Goal: Transaction & Acquisition: Purchase product/service

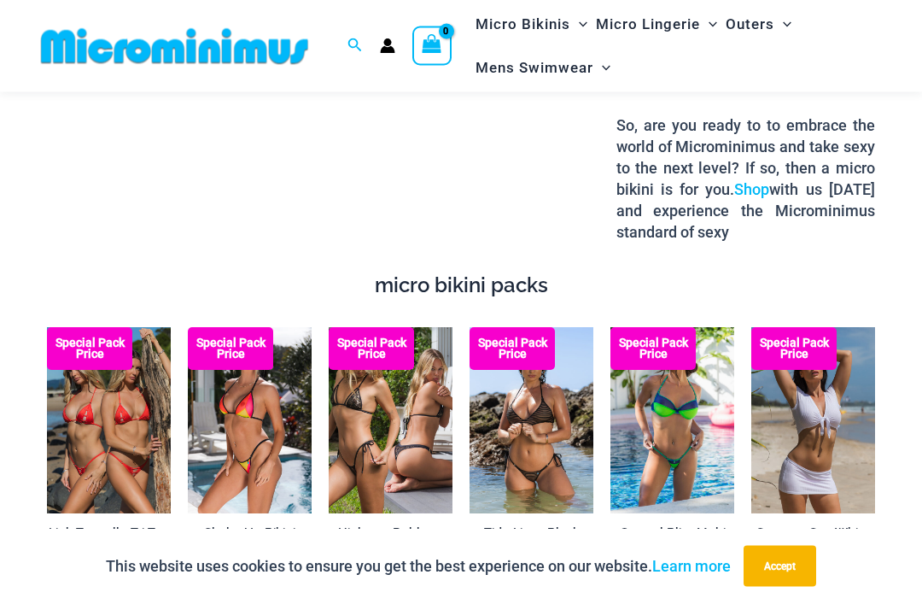
scroll to position [2408, 0]
click at [47, 327] on img at bounding box center [47, 327] width 0 height 0
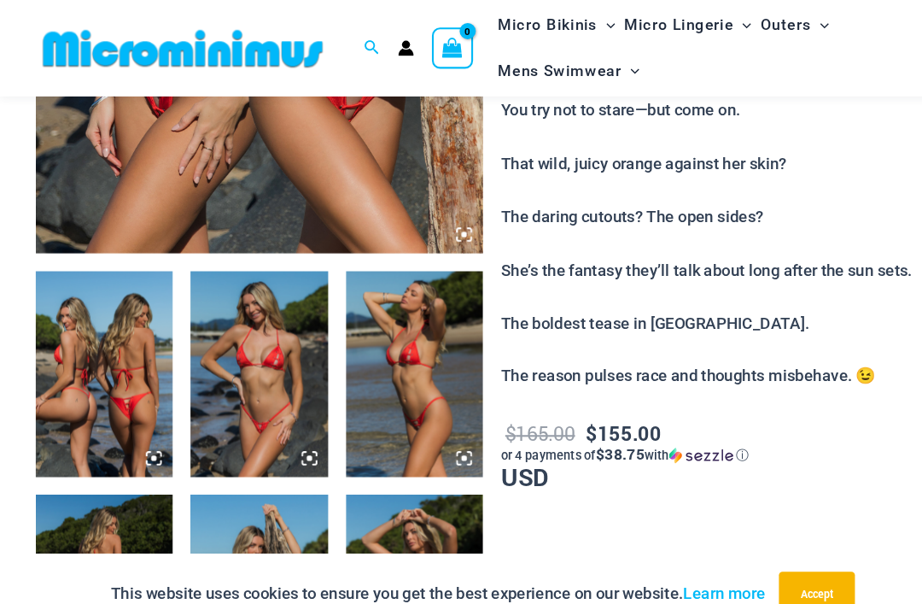
click at [102, 386] on img at bounding box center [99, 357] width 131 height 196
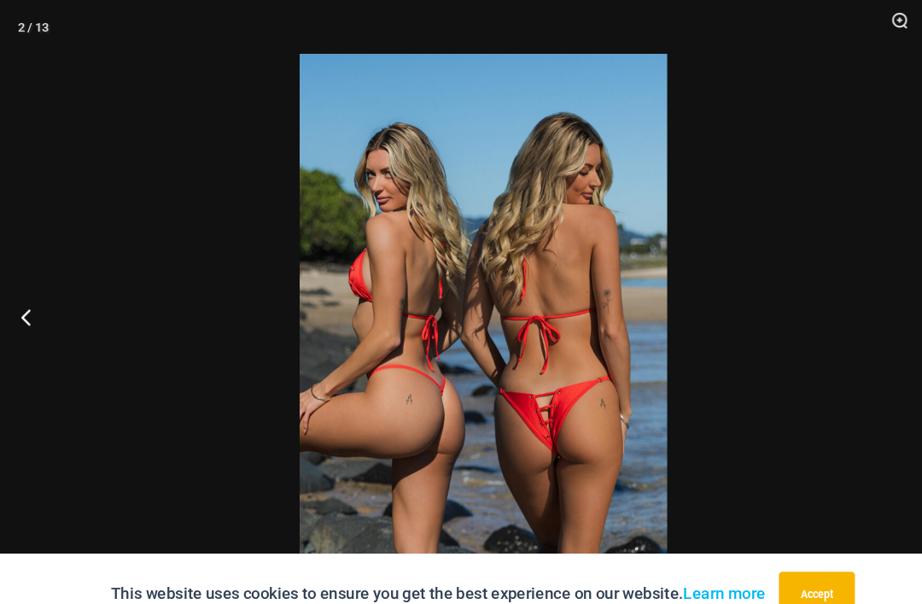
click at [579, 331] on img at bounding box center [461, 314] width 351 height 526
click at [761, 310] on div at bounding box center [461, 302] width 922 height 604
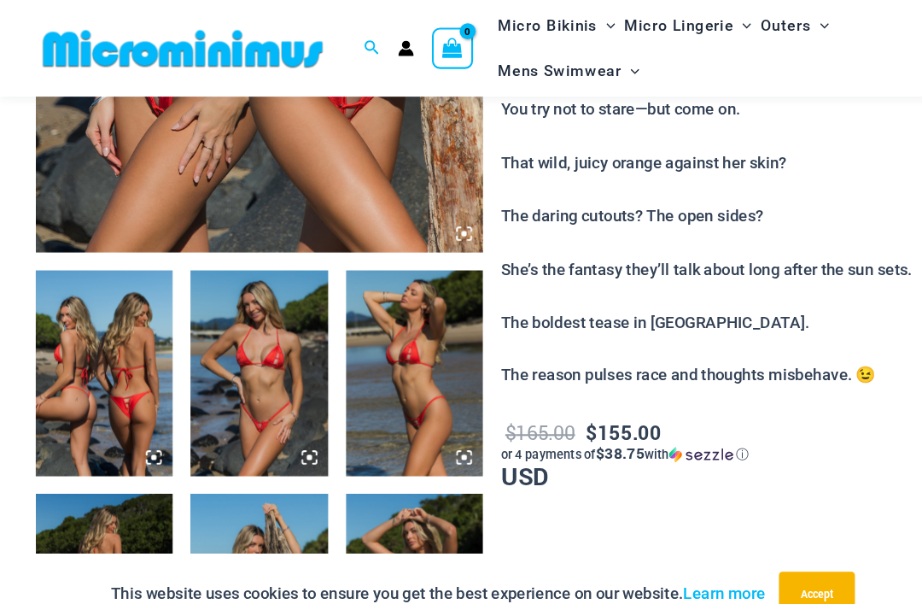
click at [101, 373] on img at bounding box center [99, 356] width 131 height 196
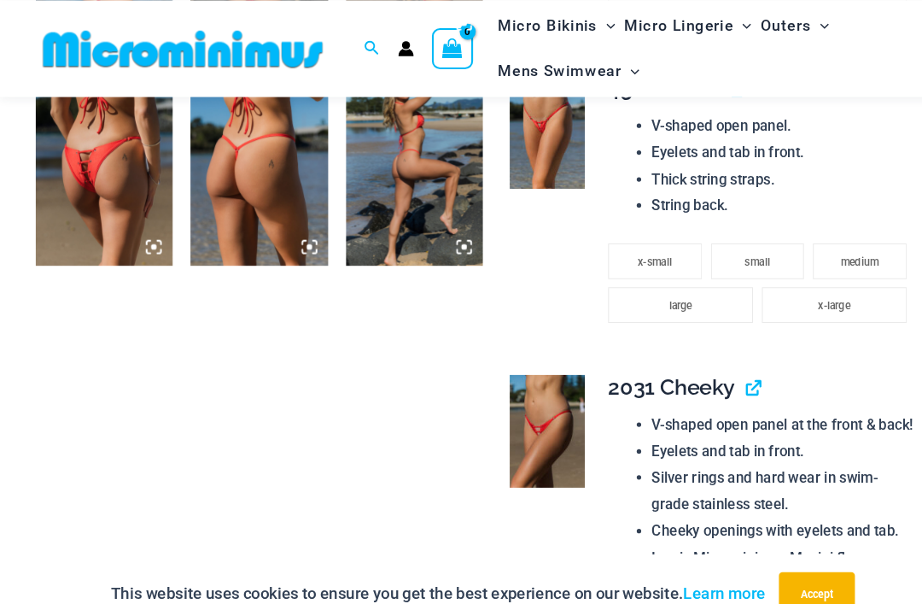
click at [532, 397] on img at bounding box center [523, 412] width 72 height 108
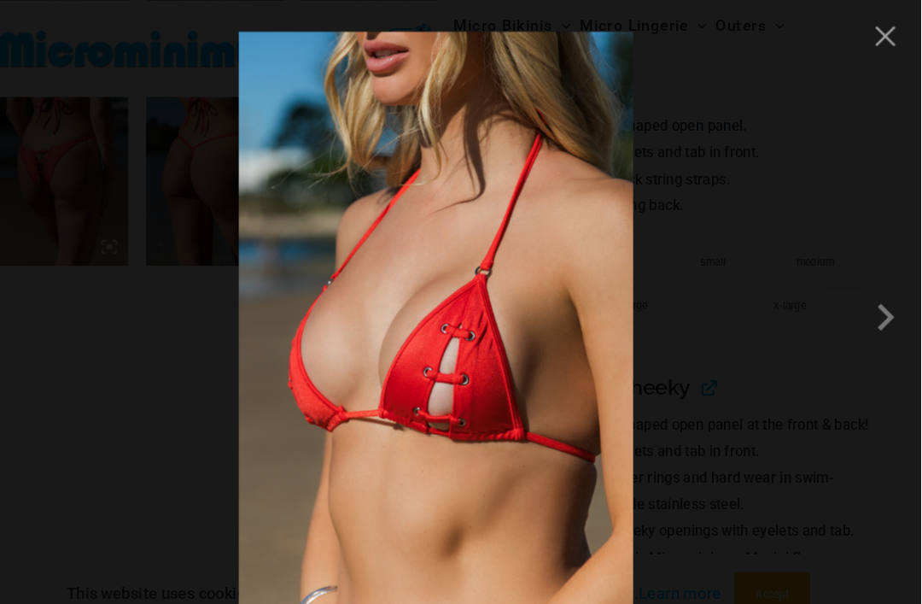
scroll to position [1383, 0]
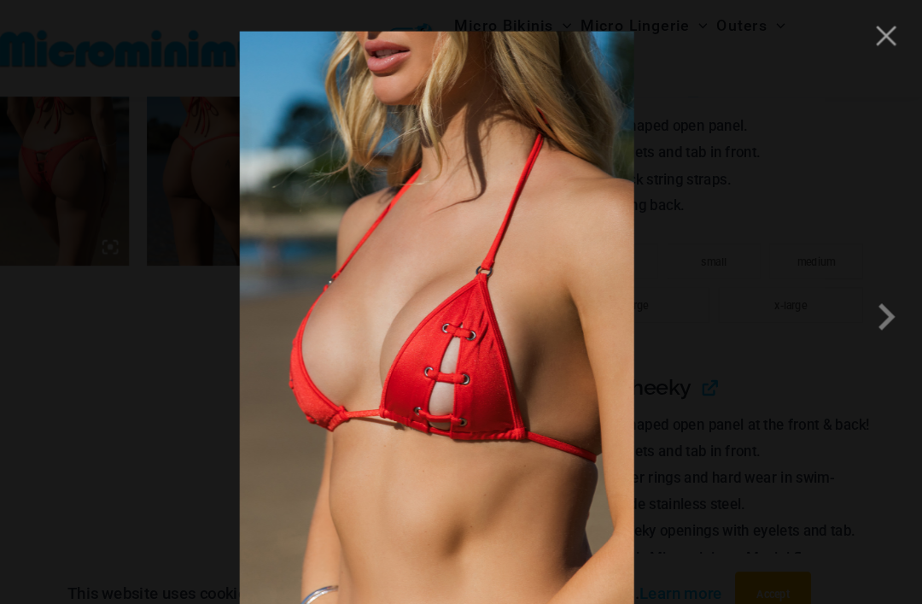
click at [875, 44] on button "Close" at bounding box center [888, 34] width 26 height 26
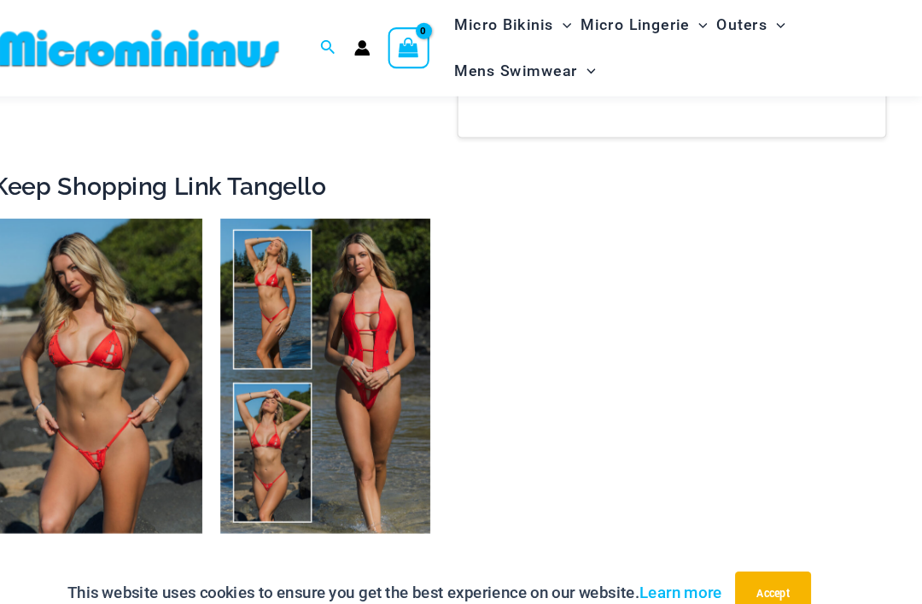
scroll to position [2987, 0]
click at [34, 208] on img at bounding box center [34, 208] width 0 height 0
